Goal: Transaction & Acquisition: Purchase product/service

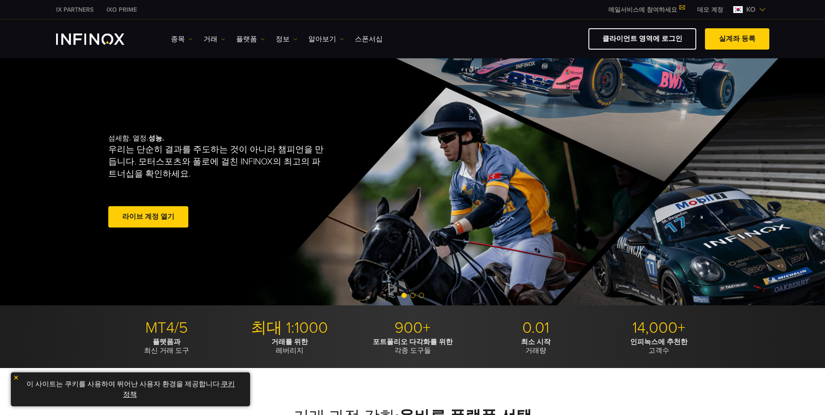
click at [148, 217] on span at bounding box center [148, 217] width 0 height 0
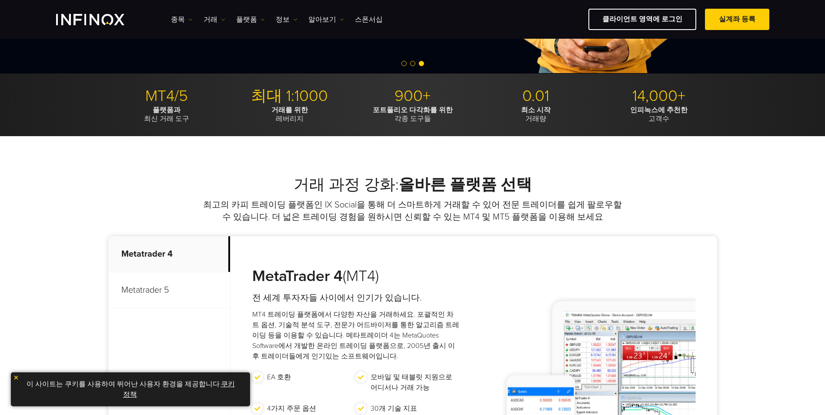
drag, startPoint x: 69, startPoint y: 200, endPoint x: 78, endPoint y: 220, distance: 22.0
click at [69, 201] on div "거래 과정 강화: 올바른 플랫폼 선택 최고의 카피 트레이딩 플랫폼인 IX Social을 통해 더 스마트하게 거래할 수 있어 전문 트레이더를 쉽…" at bounding box center [412, 332] width 825 height 393
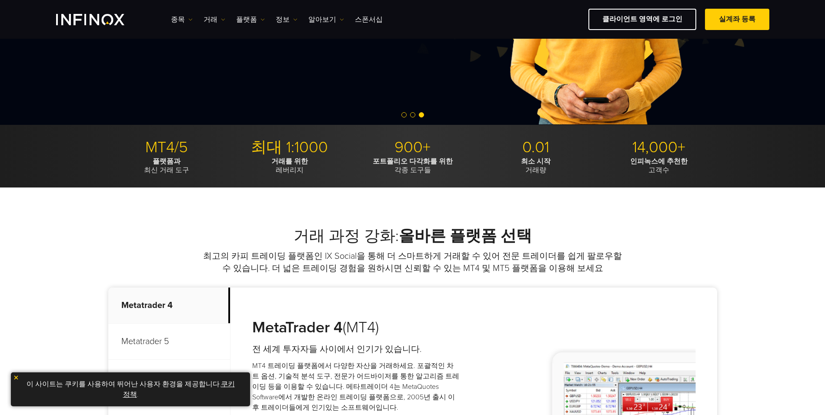
scroll to position [131, 0]
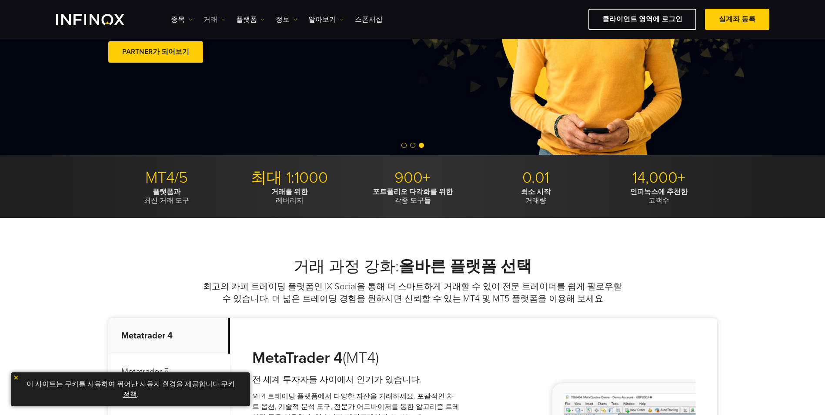
click at [214, 20] on link "거래" at bounding box center [215, 19] width 22 height 10
click at [182, 20] on link "종목" at bounding box center [182, 19] width 22 height 10
click at [245, 20] on link "플랫폼" at bounding box center [250, 19] width 29 height 10
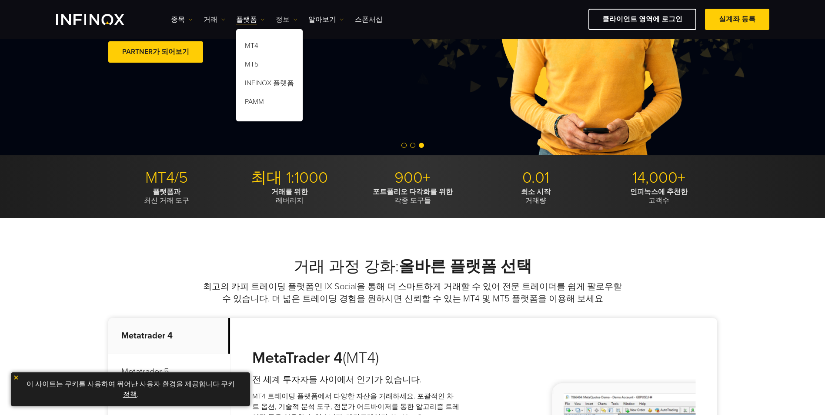
click at [279, 20] on link "정보" at bounding box center [287, 19] width 22 height 10
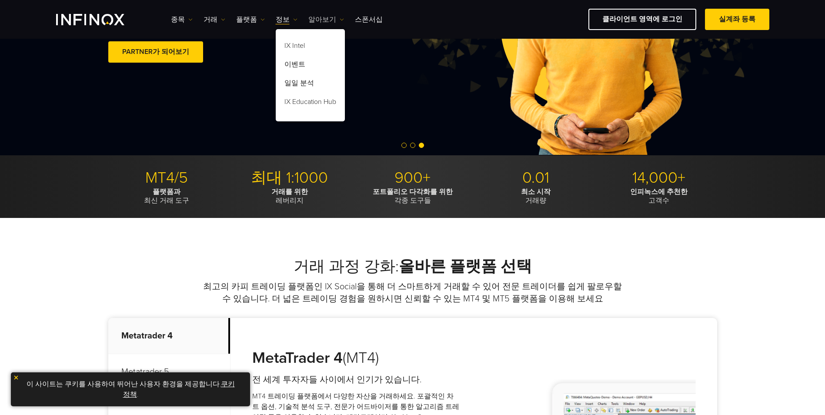
click at [313, 16] on link "알아보기" at bounding box center [326, 19] width 36 height 10
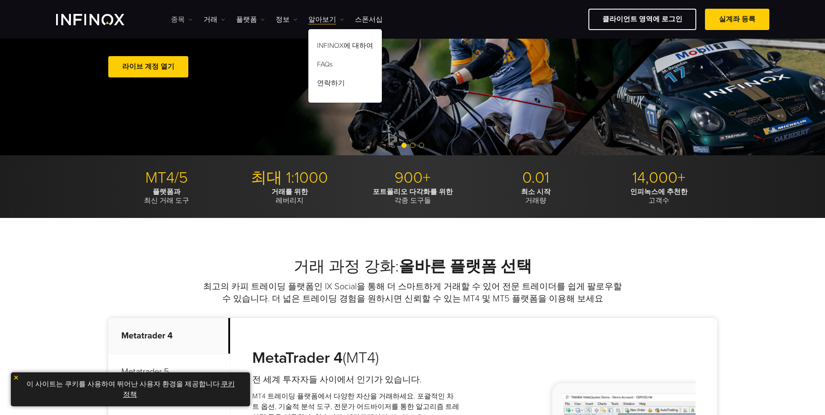
click at [173, 19] on link "종목" at bounding box center [182, 19] width 22 height 10
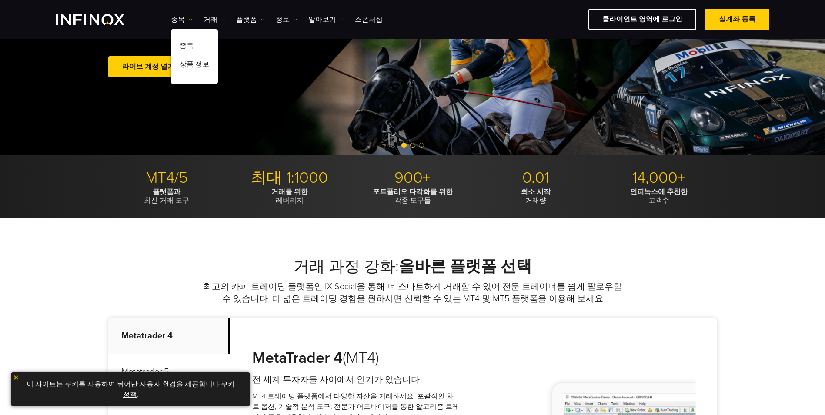
click at [139, 65] on link "라이브 계정 열기" at bounding box center [148, 66] width 80 height 21
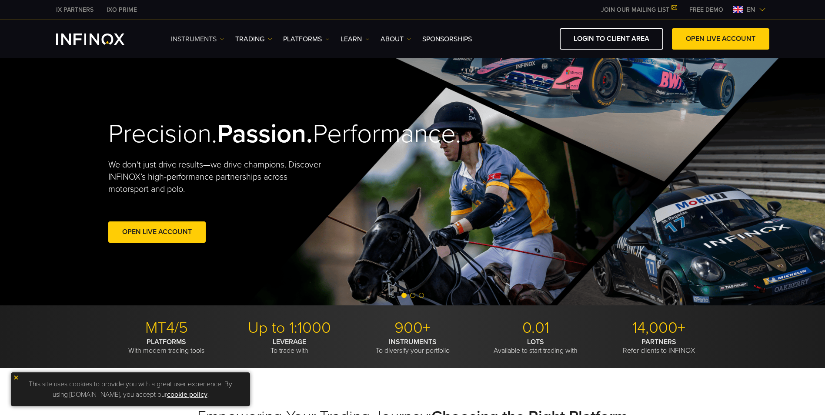
click at [210, 40] on link "Instruments" at bounding box center [198, 39] width 54 height 10
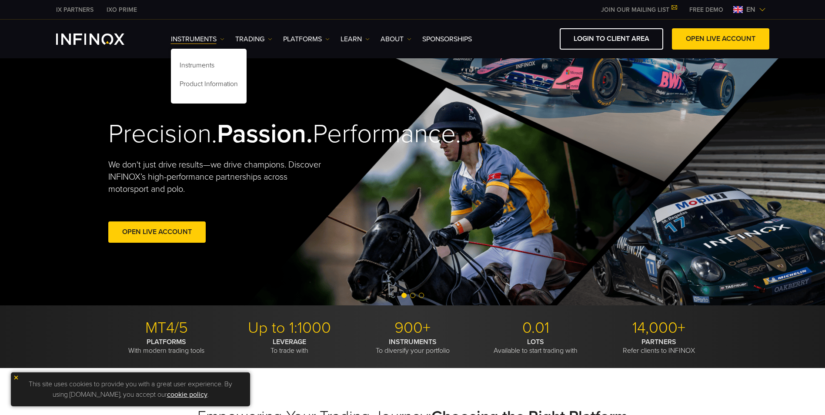
click at [761, 11] on img at bounding box center [762, 9] width 7 height 7
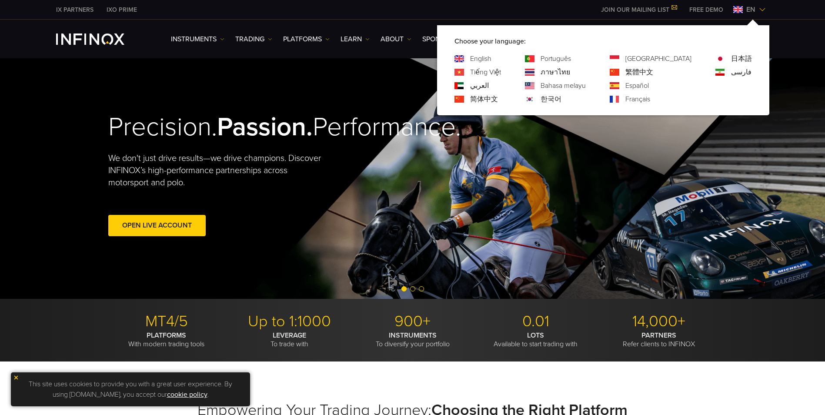
click at [574, 100] on div "한국어" at bounding box center [555, 99] width 61 height 10
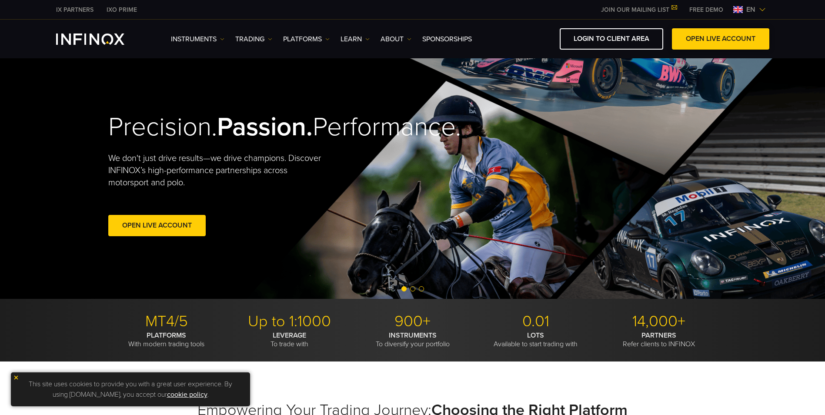
click at [721, 39] on link "OPEN LIVE ACCOUNT" at bounding box center [720, 38] width 97 height 21
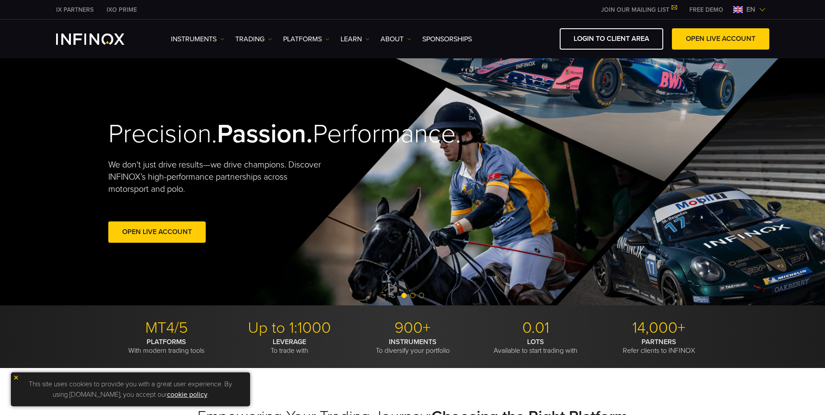
click at [751, 9] on span "en" at bounding box center [751, 9] width 16 height 10
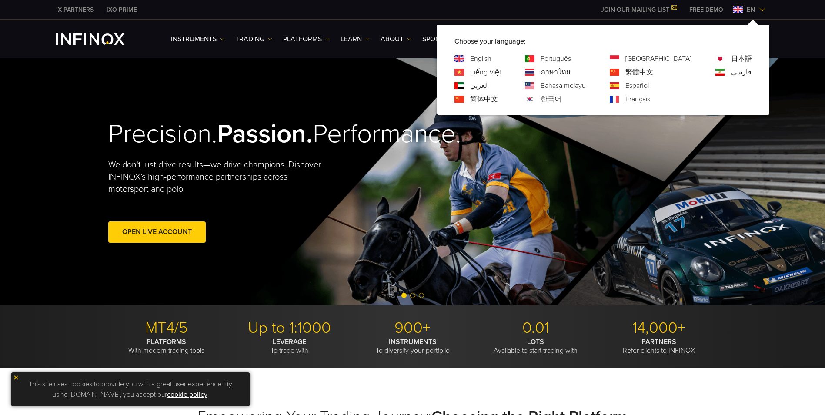
click at [562, 98] on link "한국어" at bounding box center [551, 99] width 21 height 10
